Goal: Information Seeking & Learning: Learn about a topic

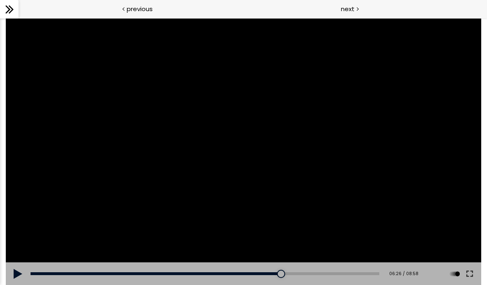
click at [14, 10] on icon at bounding box center [9, 9] width 12 height 12
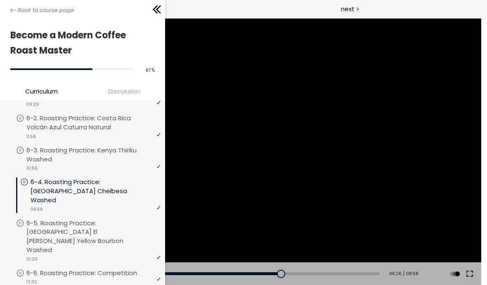
click at [122, 237] on li "You have to complete unit (6-5. Roasting Practice: [GEOGRAPHIC_DATA] El [PERSON…" at bounding box center [88, 244] width 145 height 50
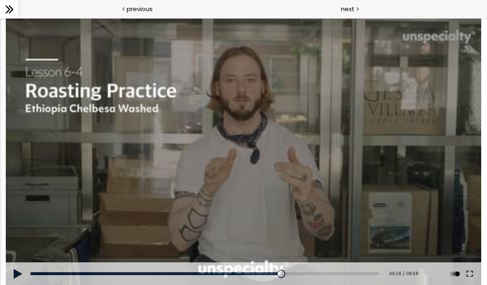
click at [224, 184] on div at bounding box center [243, 151] width 475 height 267
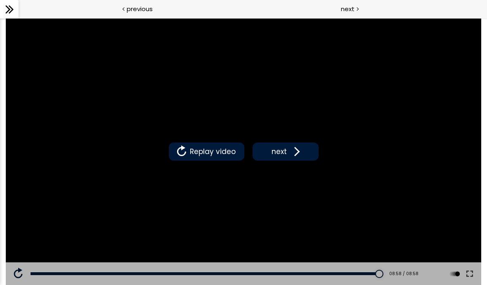
click at [14, 18] on div at bounding box center [9, 9] width 19 height 19
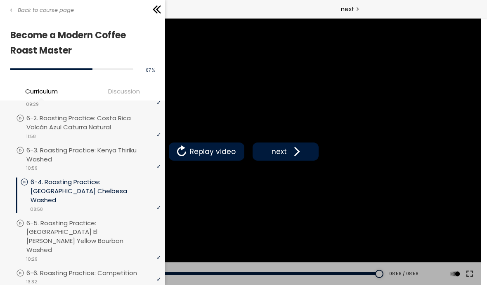
click at [95, 278] on div "video 13:32" at bounding box center [88, 282] width 145 height 8
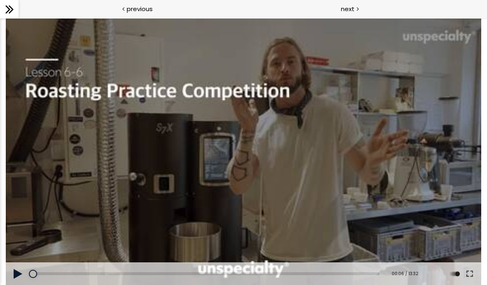
click at [236, 184] on div at bounding box center [243, 151] width 475 height 267
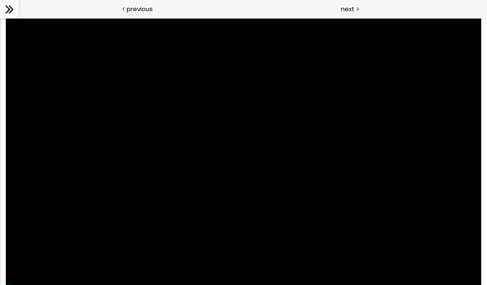
click at [205, 199] on div at bounding box center [243, 151] width 475 height 267
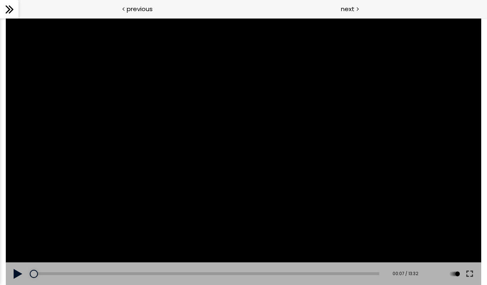
click at [19, 269] on button at bounding box center [18, 274] width 25 height 23
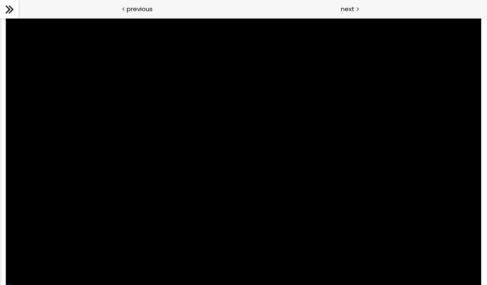
click at [101, 238] on div at bounding box center [243, 151] width 475 height 267
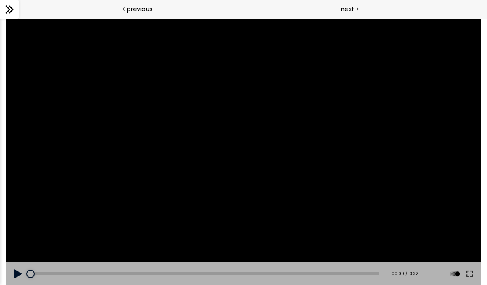
click at [15, 277] on button at bounding box center [18, 274] width 25 height 23
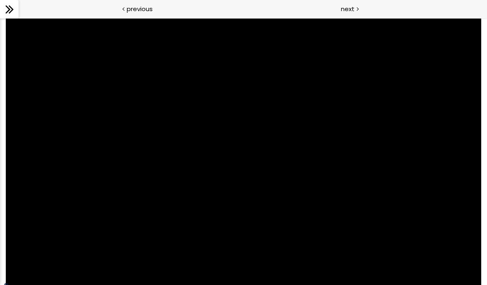
click at [457, 229] on div at bounding box center [243, 151] width 475 height 267
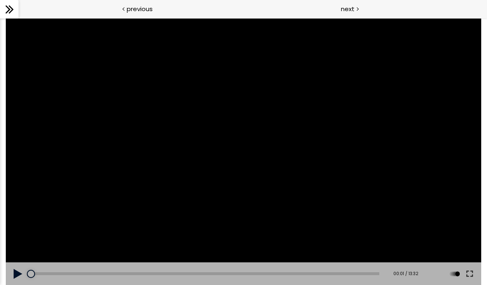
click at [469, 269] on button at bounding box center [469, 274] width 15 height 23
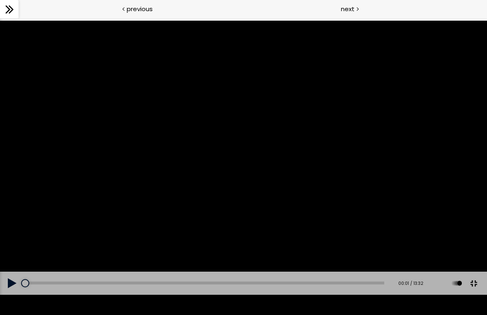
click at [300, 208] on div at bounding box center [243, 158] width 487 height 274
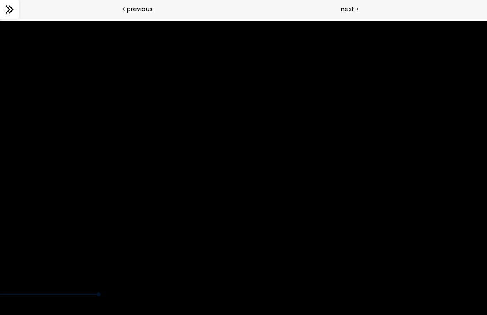
click at [256, 241] on div at bounding box center [243, 158] width 487 height 274
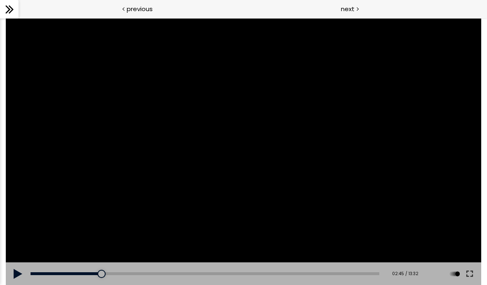
click at [85, 273] on div "02:06" at bounding box center [205, 274] width 349 height 3
click at [65, 198] on div at bounding box center [243, 151] width 475 height 267
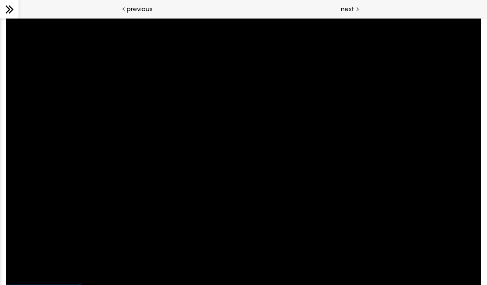
click at [84, 242] on div at bounding box center [243, 151] width 475 height 267
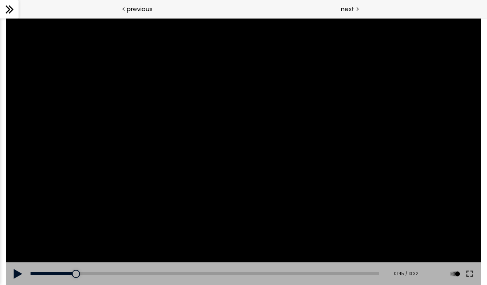
click at [12, 281] on button at bounding box center [18, 274] width 25 height 23
